Goal: Task Accomplishment & Management: Manage account settings

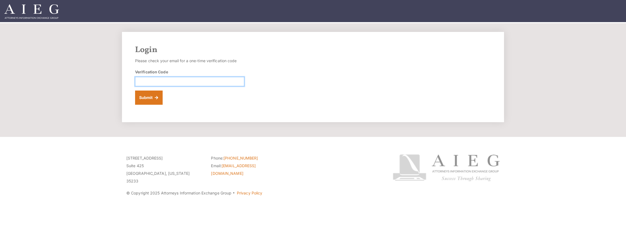
click at [148, 80] on input "Verification Code" at bounding box center [189, 81] width 109 height 9
click at [151, 81] on input "Verification Code" at bounding box center [189, 81] width 109 height 9
paste input "223636"
type input "223636"
click at [153, 96] on button "Submit" at bounding box center [149, 98] width 28 height 14
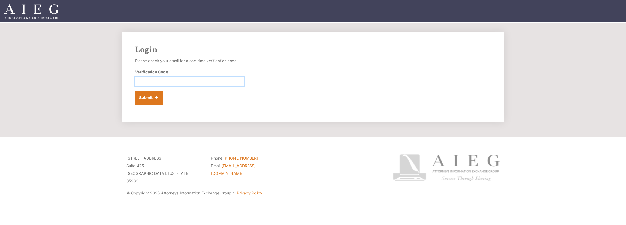
drag, startPoint x: 159, startPoint y: 81, endPoint x: 232, endPoint y: 141, distance: 94.5
click at [159, 81] on input "Verification Code" at bounding box center [189, 81] width 109 height 9
click at [150, 80] on input "Verification Code" at bounding box center [189, 81] width 109 height 9
paste input "565071"
type input "565071"
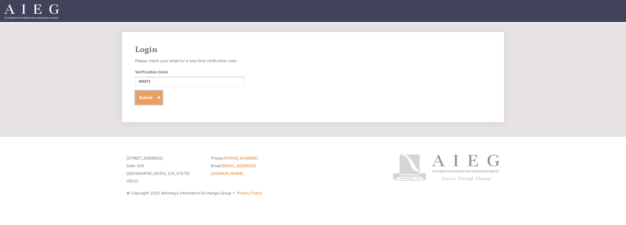
click at [154, 97] on button "Submit" at bounding box center [149, 98] width 28 height 14
click at [143, 79] on input "Verification Code" at bounding box center [189, 81] width 109 height 9
paste input "317801"
type input "317801"
click at [146, 97] on button "Submit" at bounding box center [149, 98] width 28 height 14
